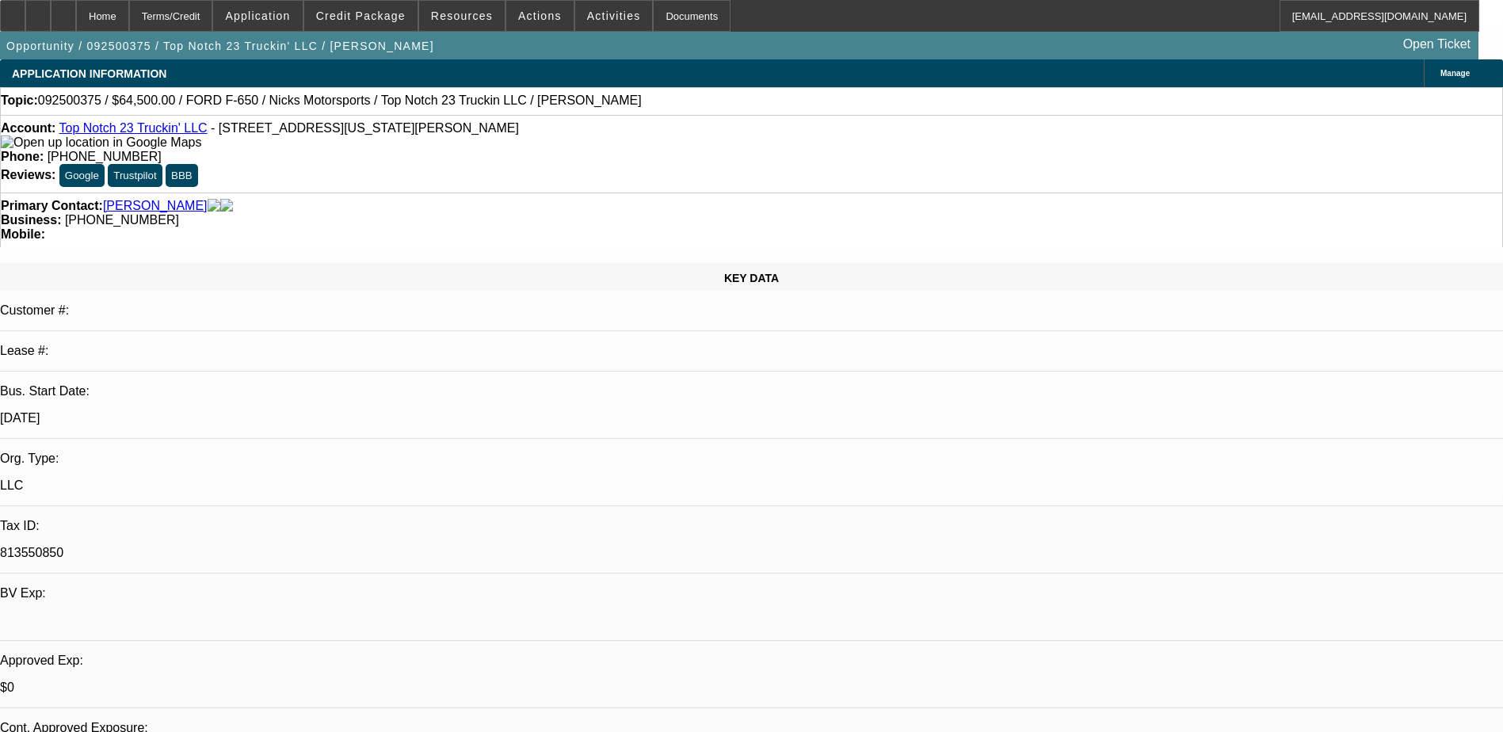
select select "0"
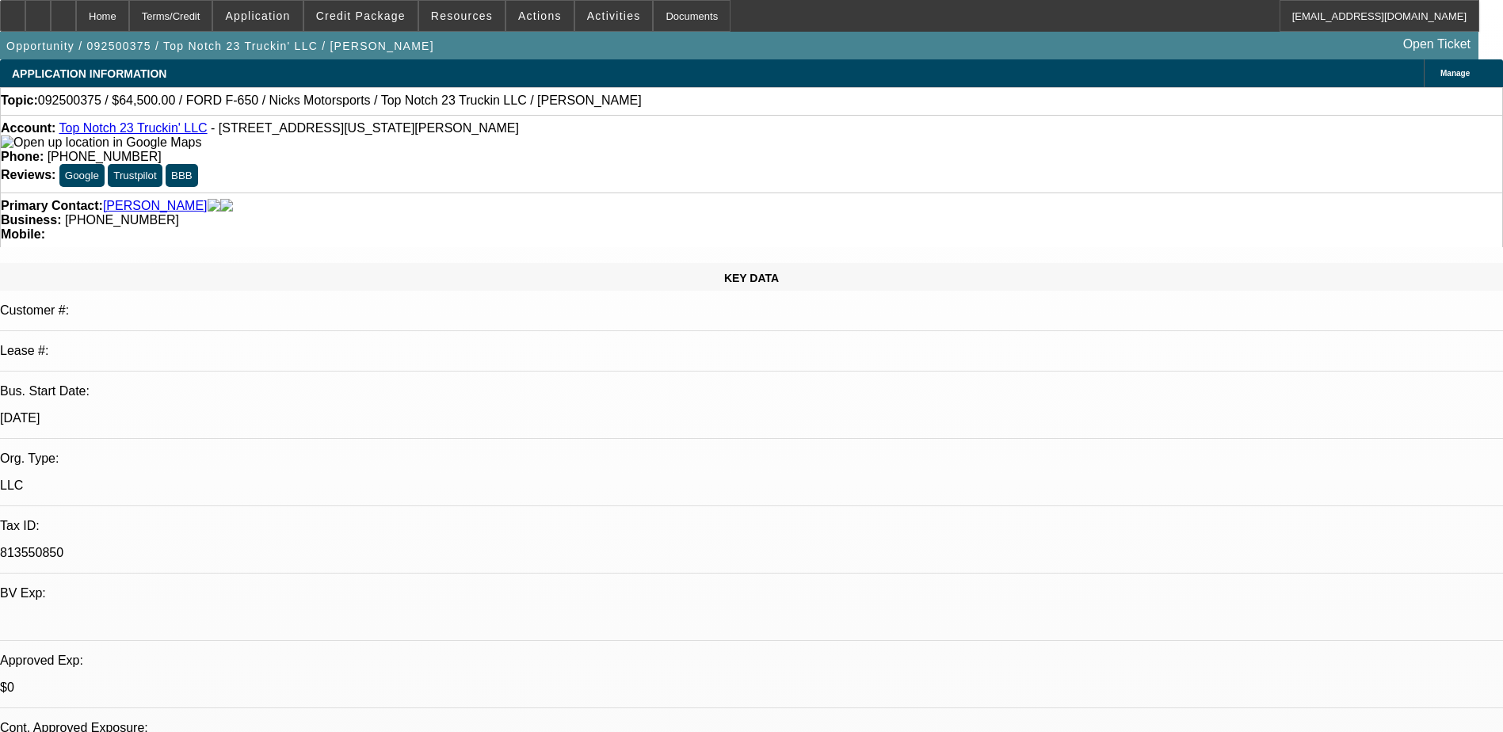
select select "0"
select select "1"
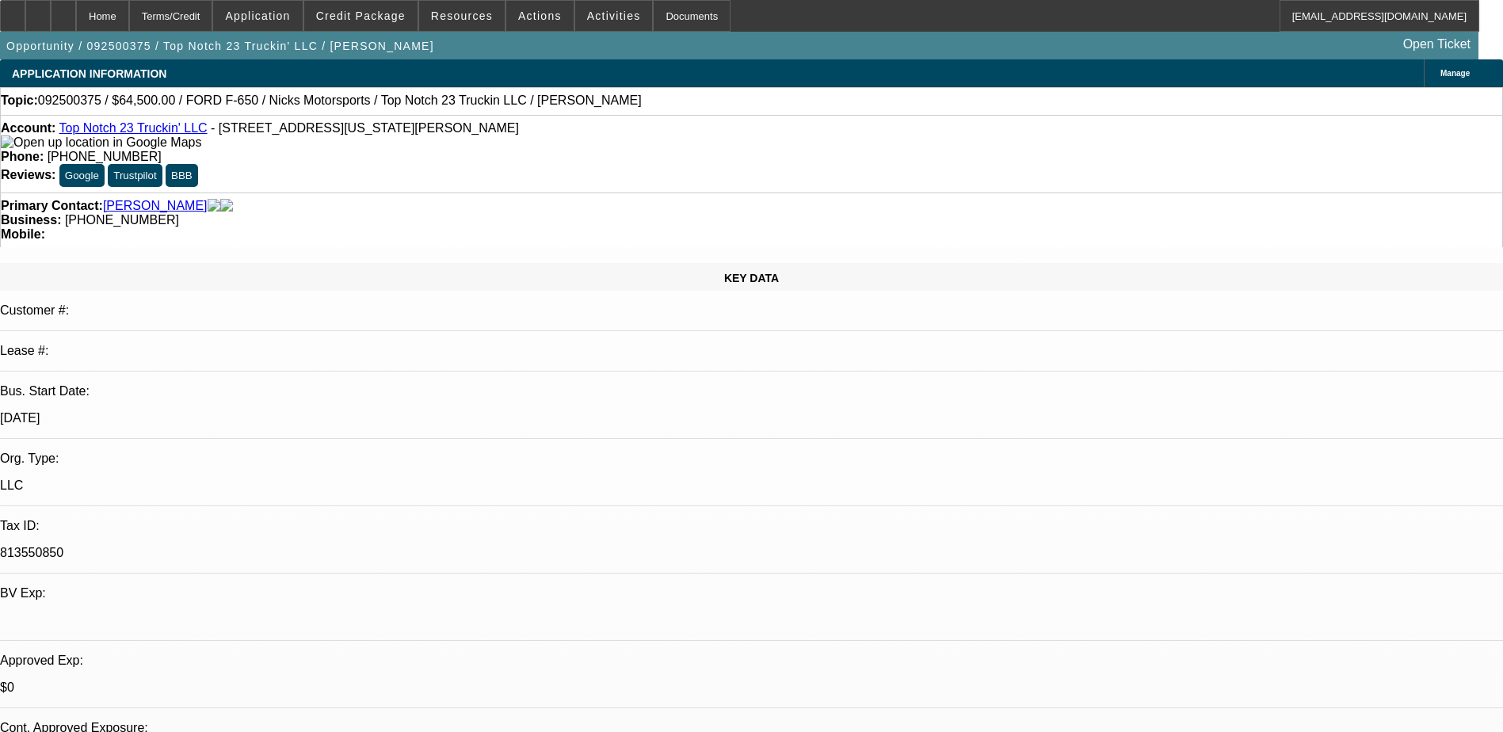
select select "2"
select select "5"
select select "1"
select select "2"
select select "5"
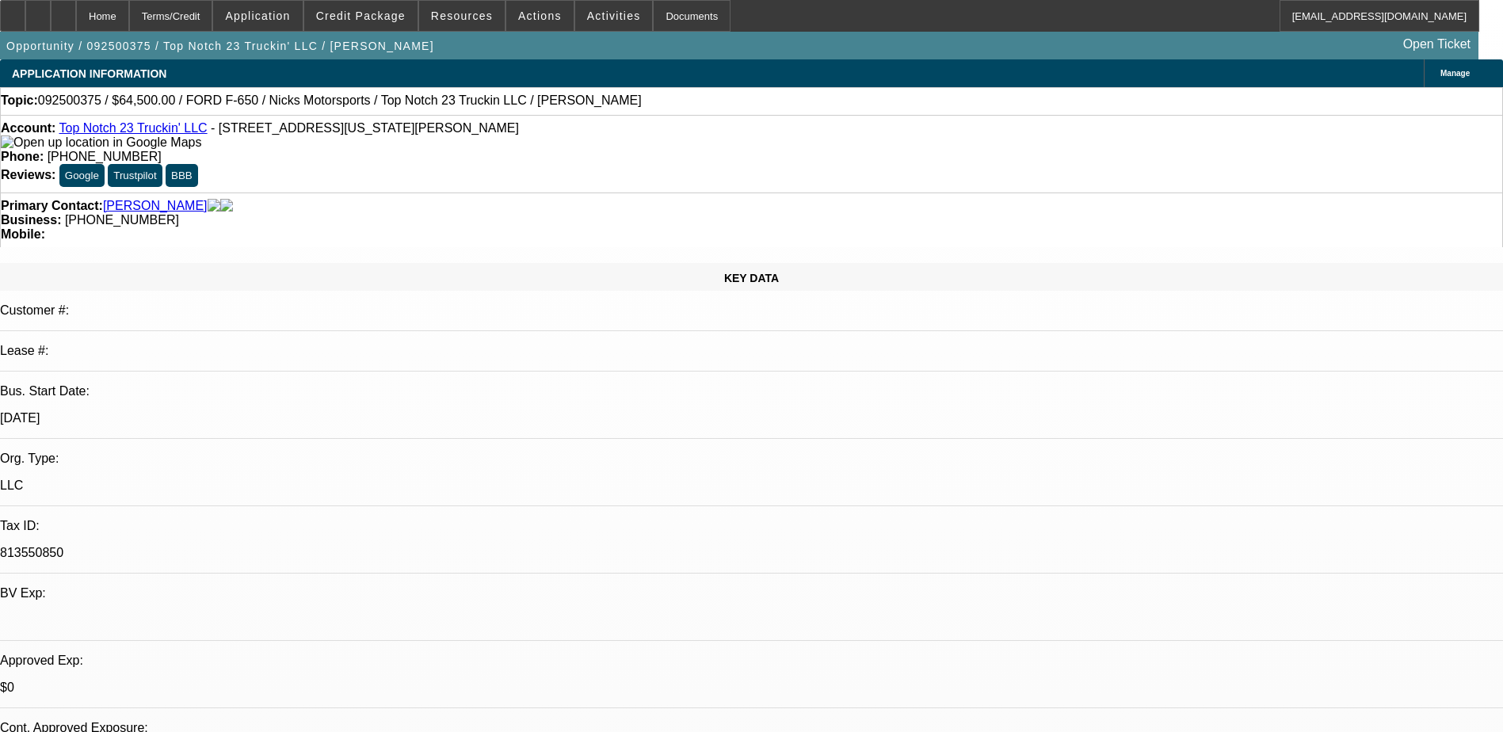
select select "1"
select select "2"
select select "5"
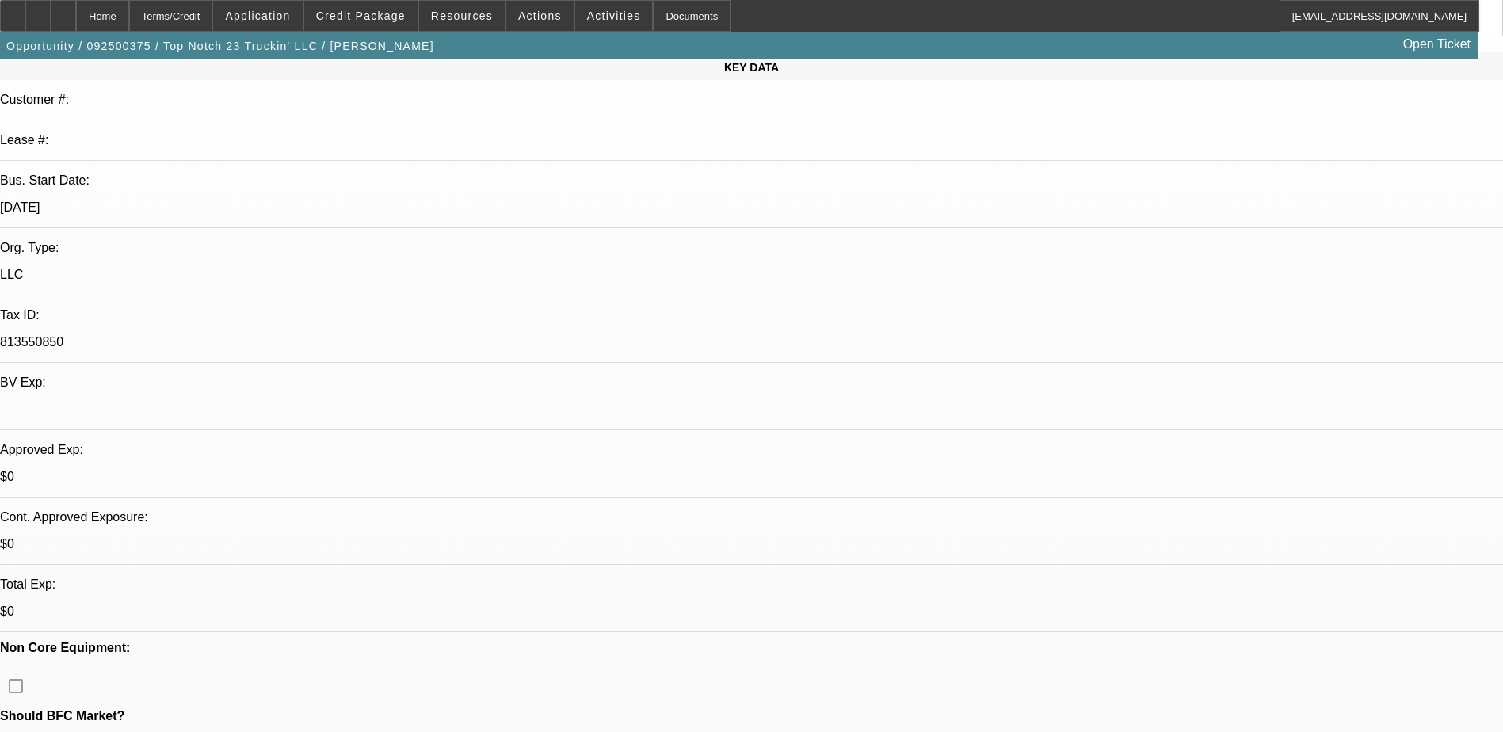
scroll to position [396, 0]
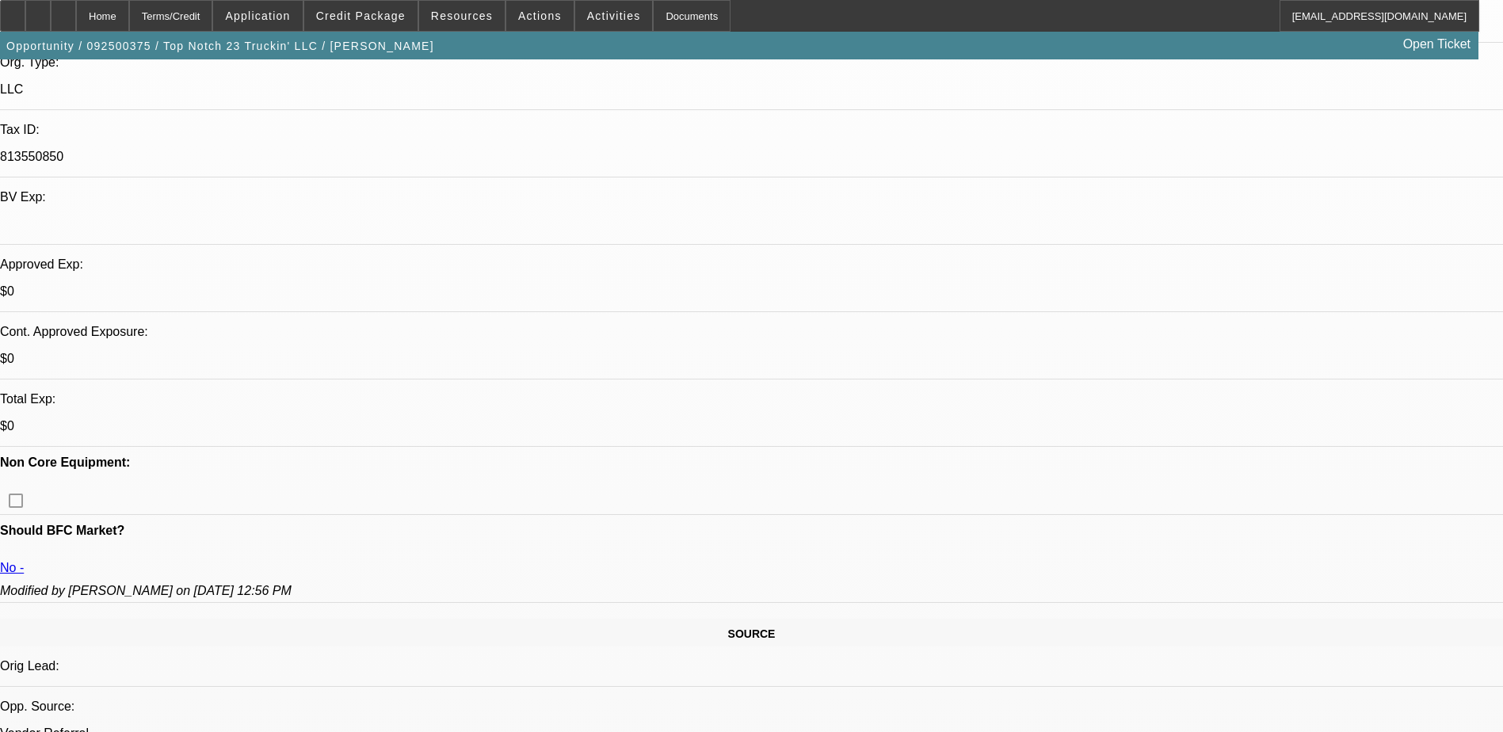
drag, startPoint x: 407, startPoint y: 139, endPoint x: 783, endPoint y: 169, distance: 376.8
drag, startPoint x: 783, startPoint y: 169, endPoint x: 682, endPoint y: 182, distance: 102.3
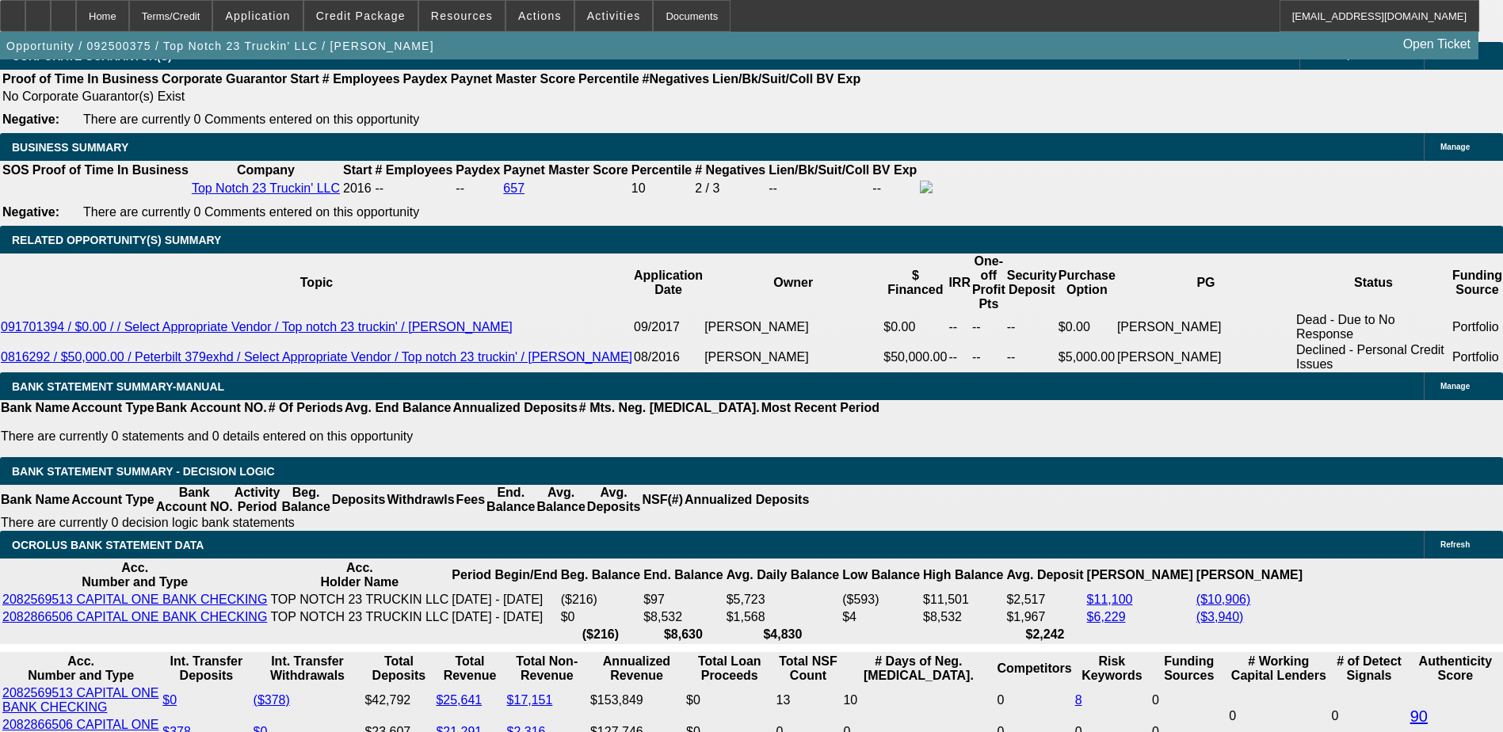
scroll to position [2615, 0]
